Goal: Navigation & Orientation: Find specific page/section

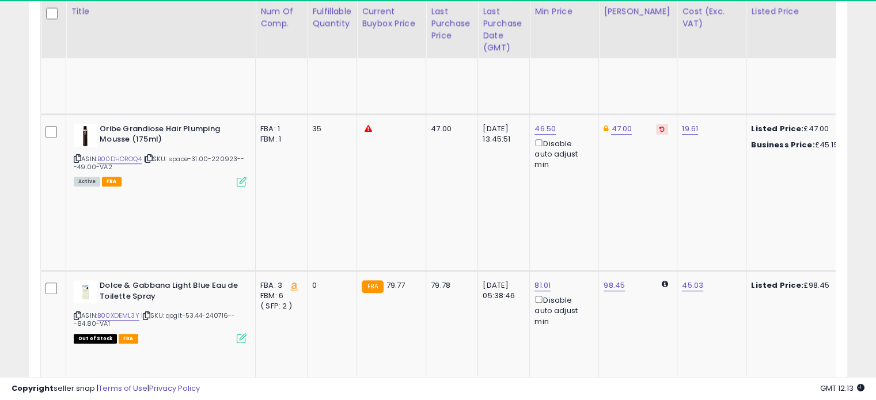
scroll to position [429, 0]
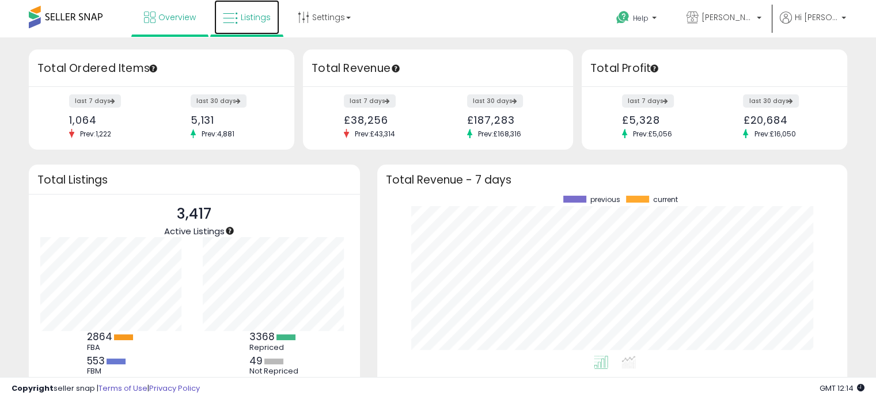
click at [229, 16] on icon at bounding box center [230, 18] width 15 height 15
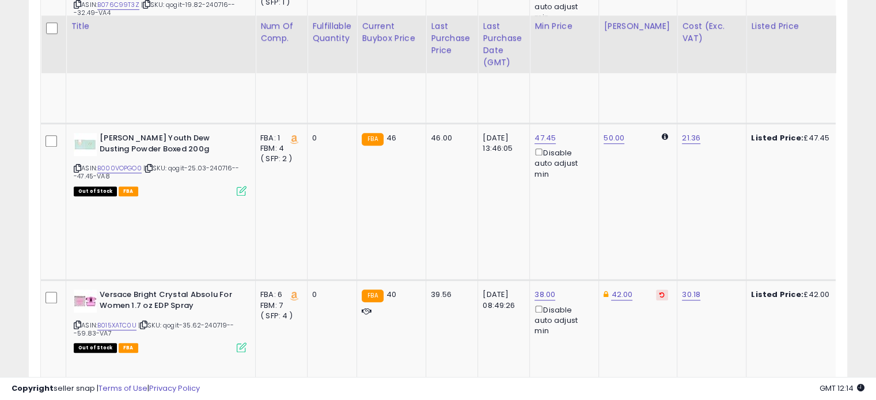
scroll to position [922, 0]
